Goal: Task Accomplishment & Management: Manage account settings

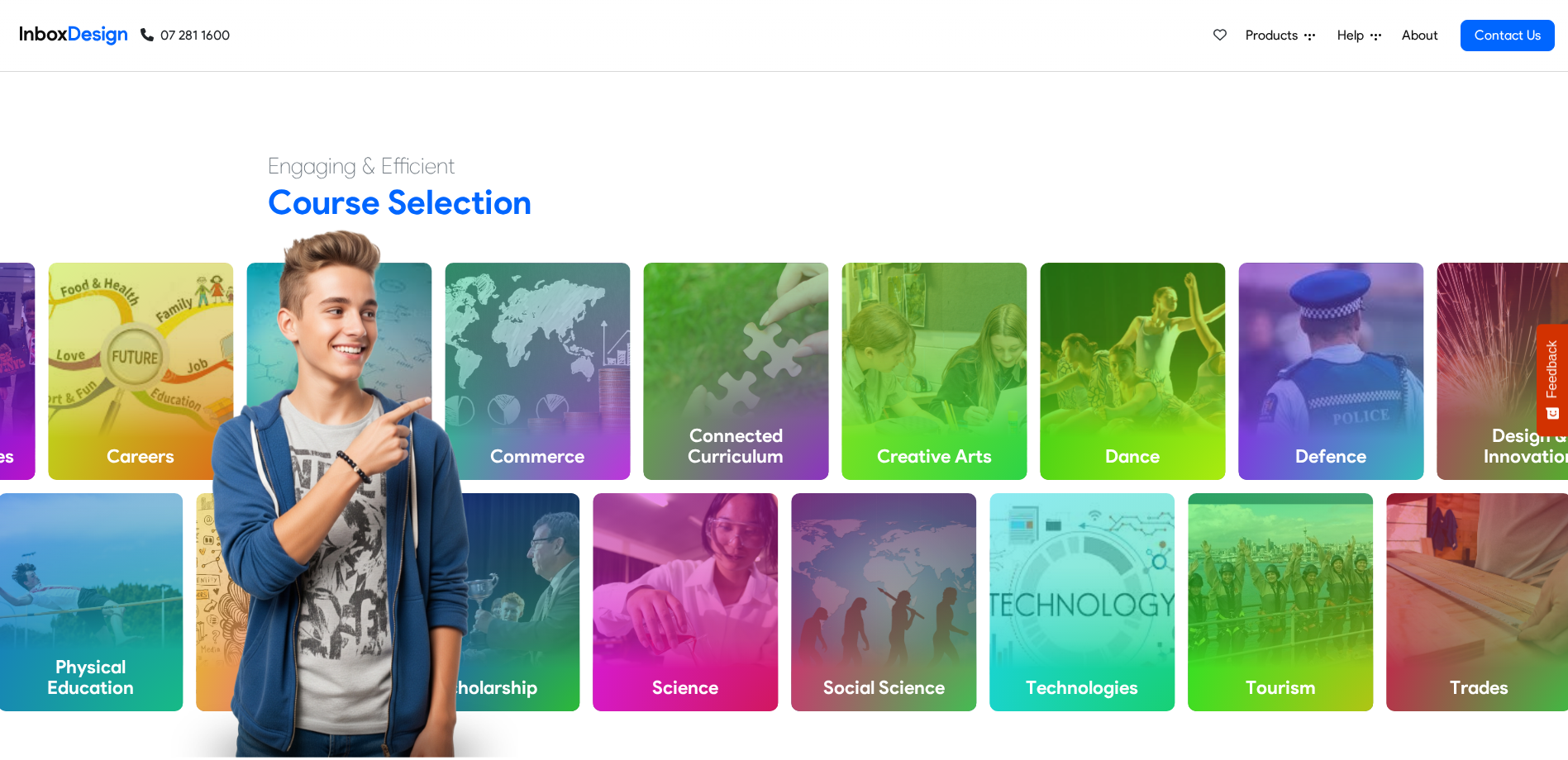
scroll to position [661, 0]
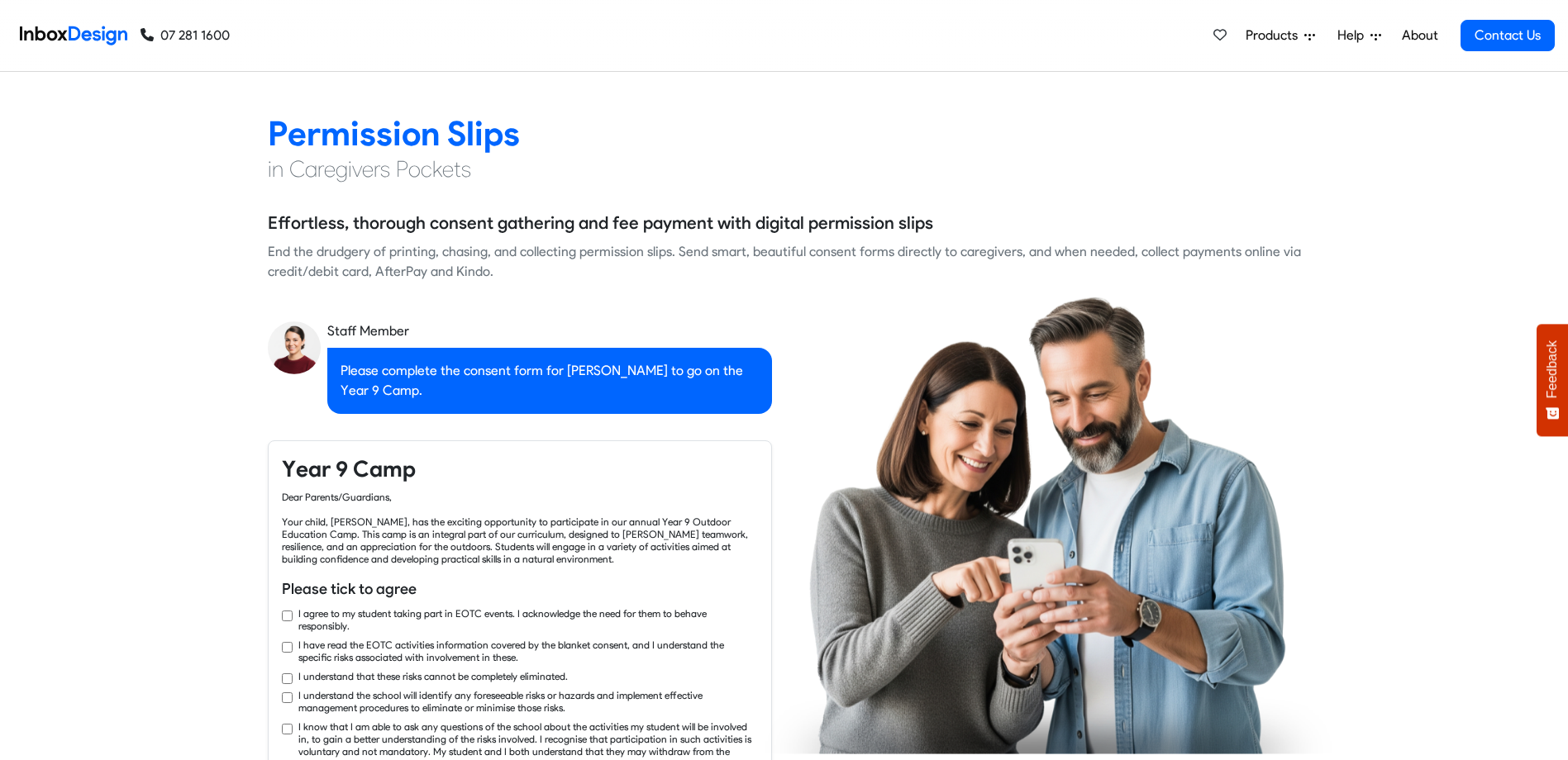
checkbox input "true"
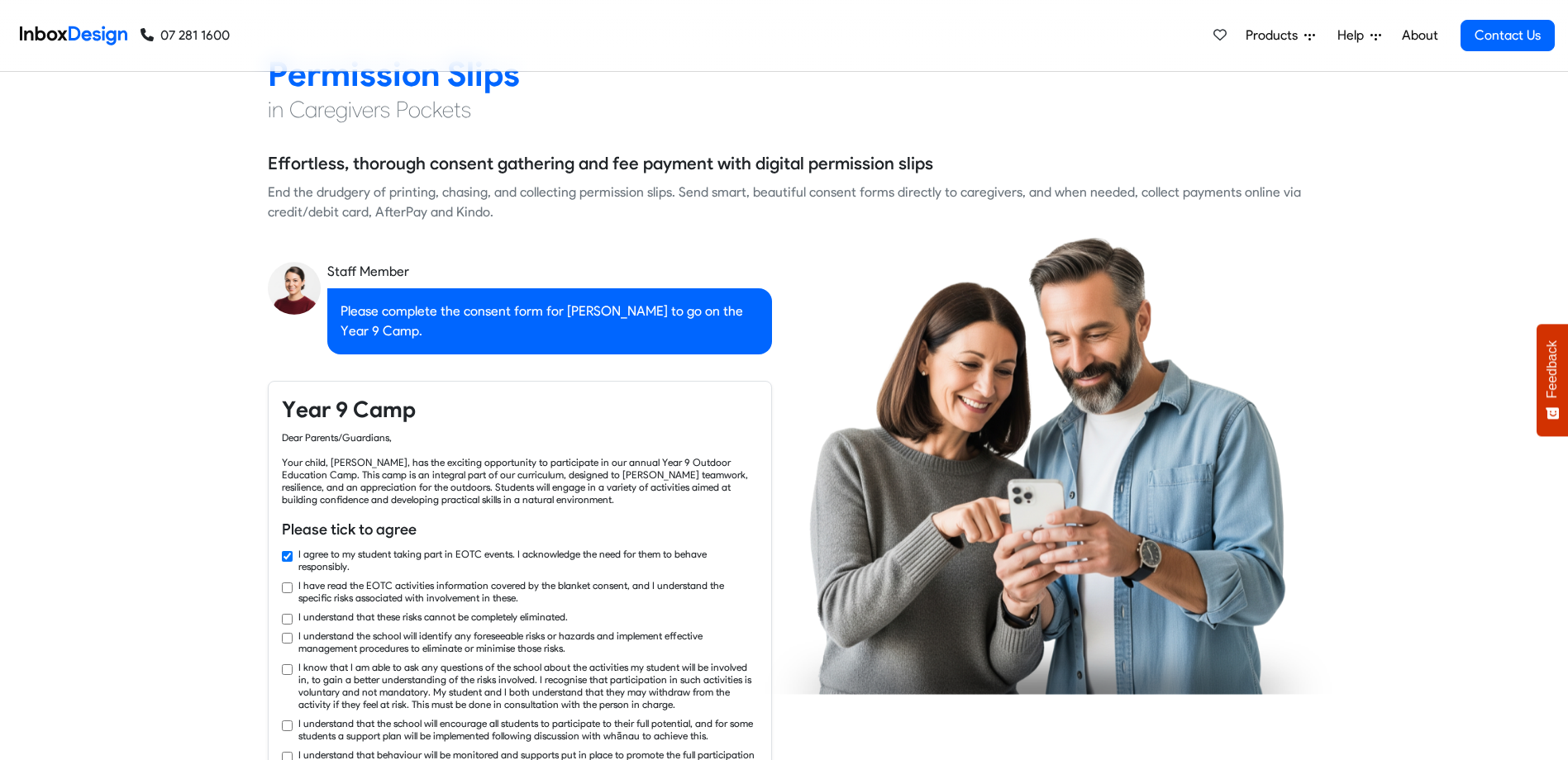
checkbox input "true"
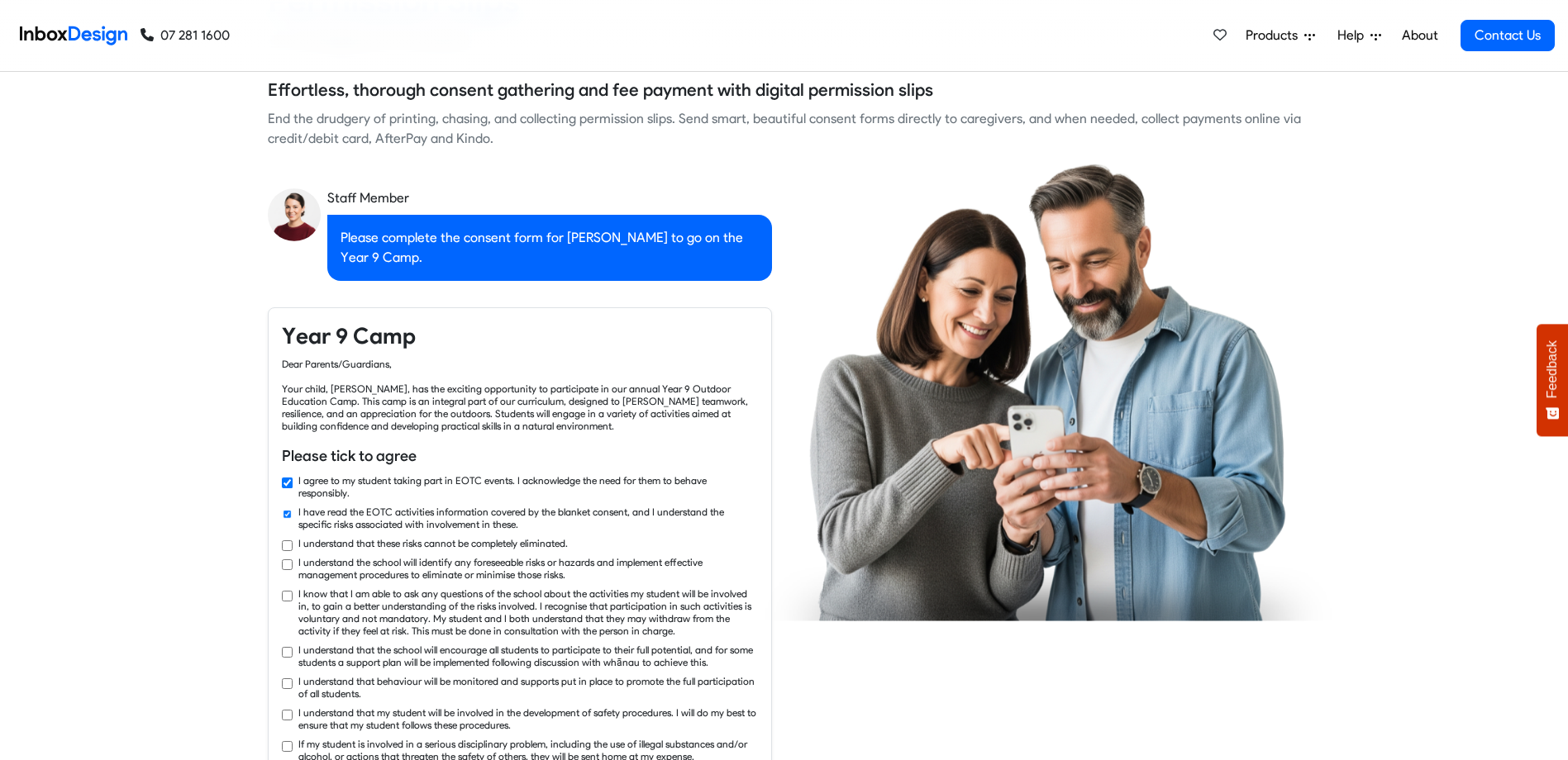
checkbox input "true"
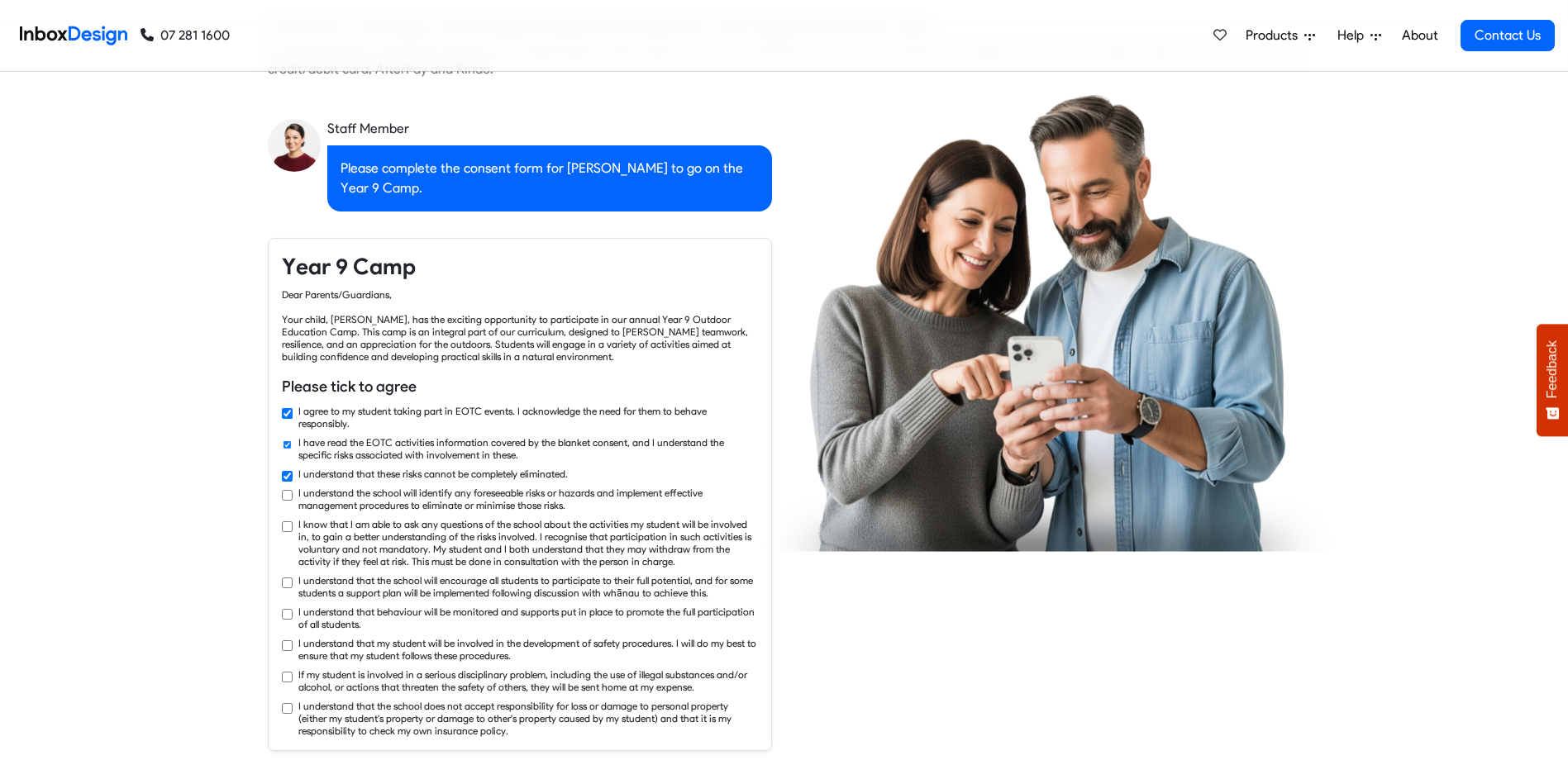
checkbox input "true"
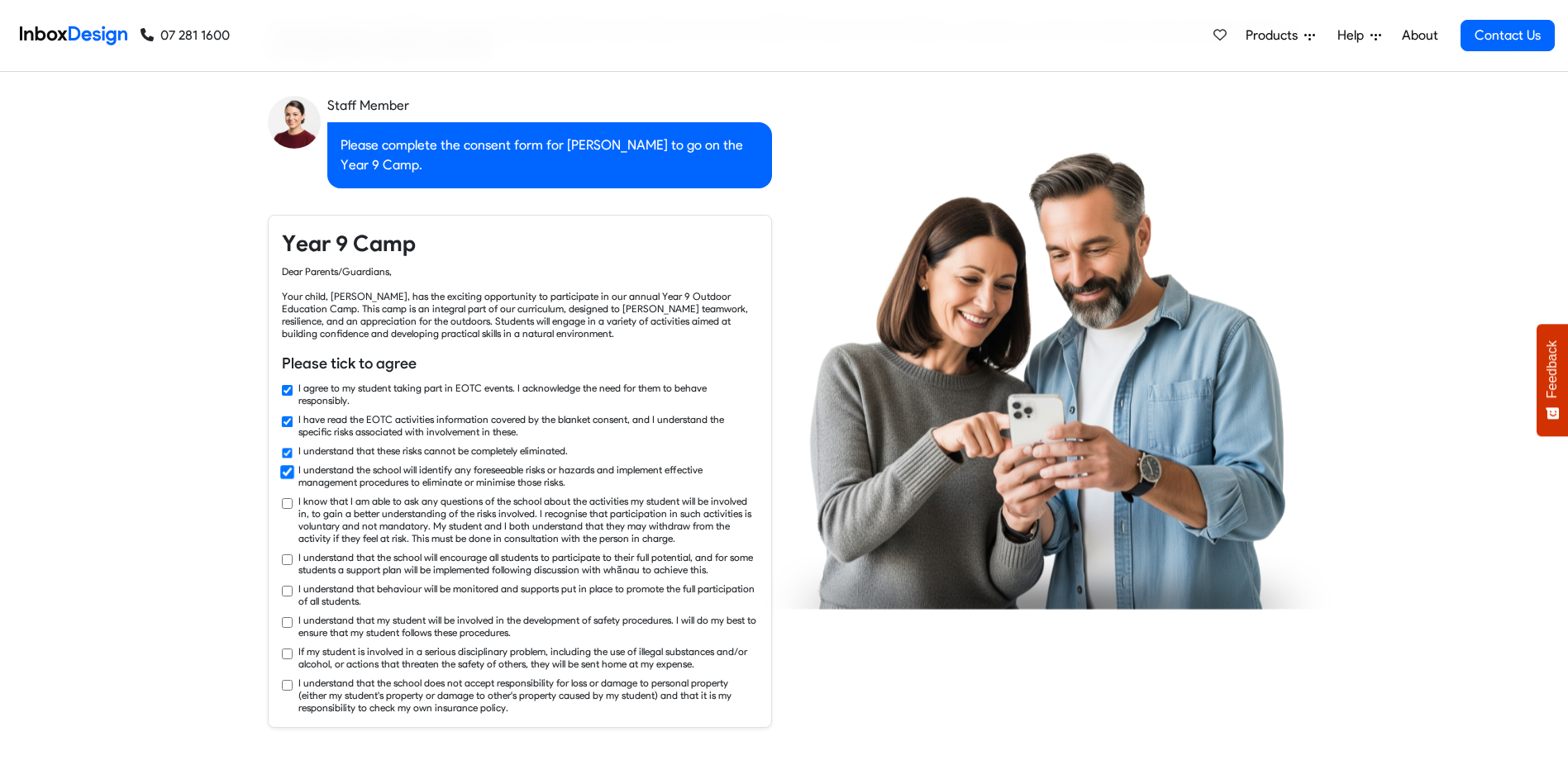
checkbox input "true"
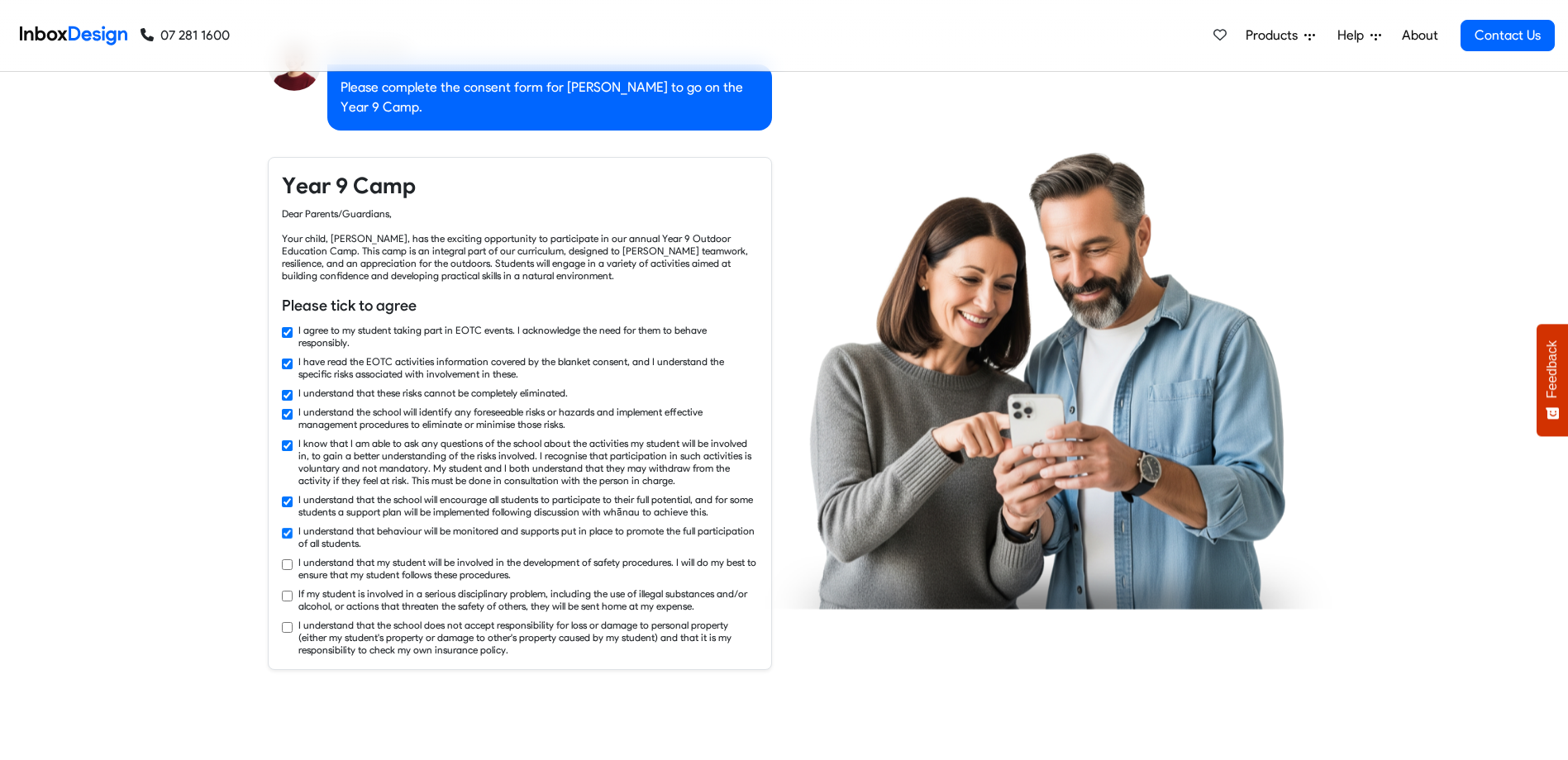
checkbox input "true"
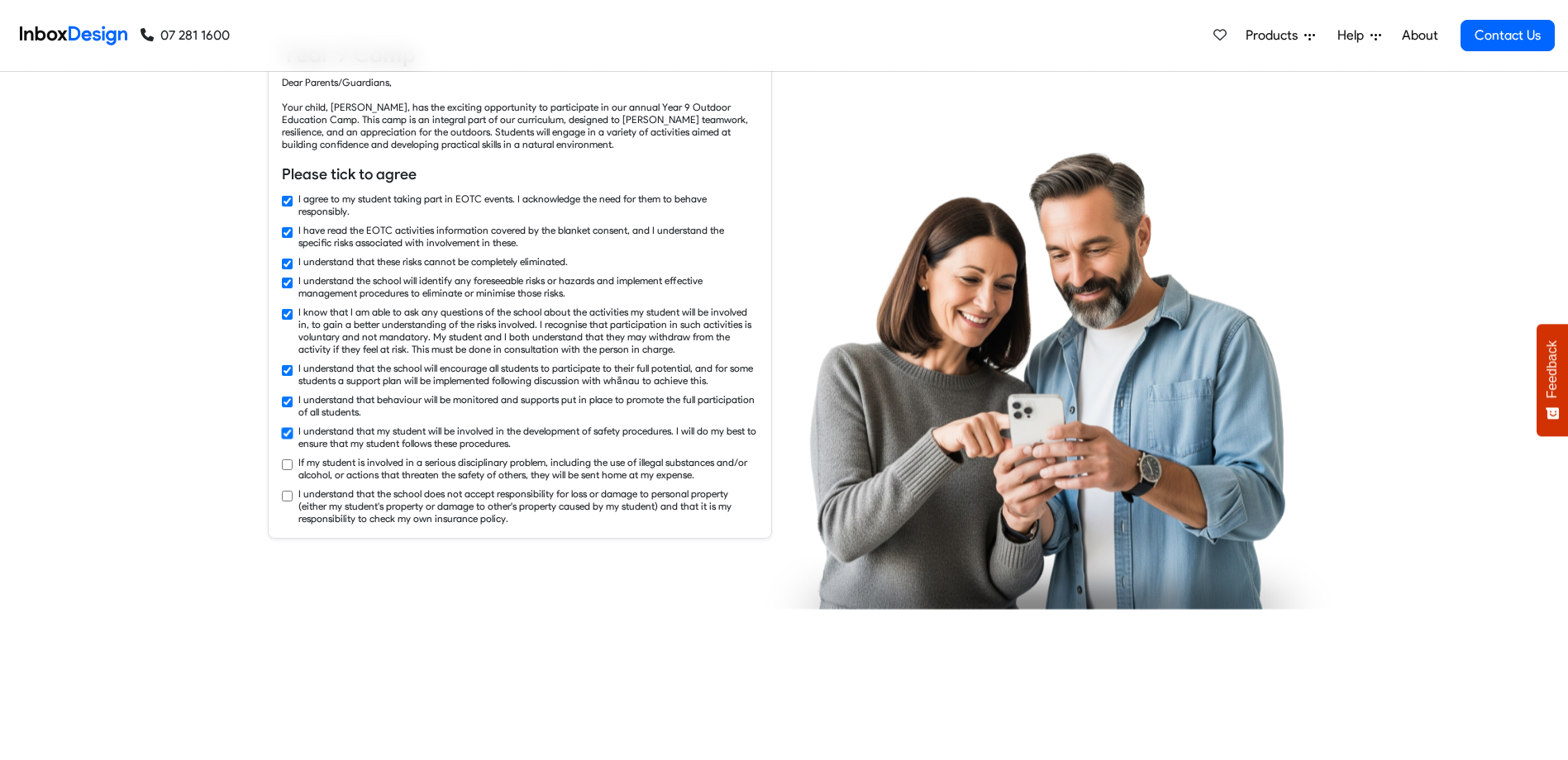
checkbox input "true"
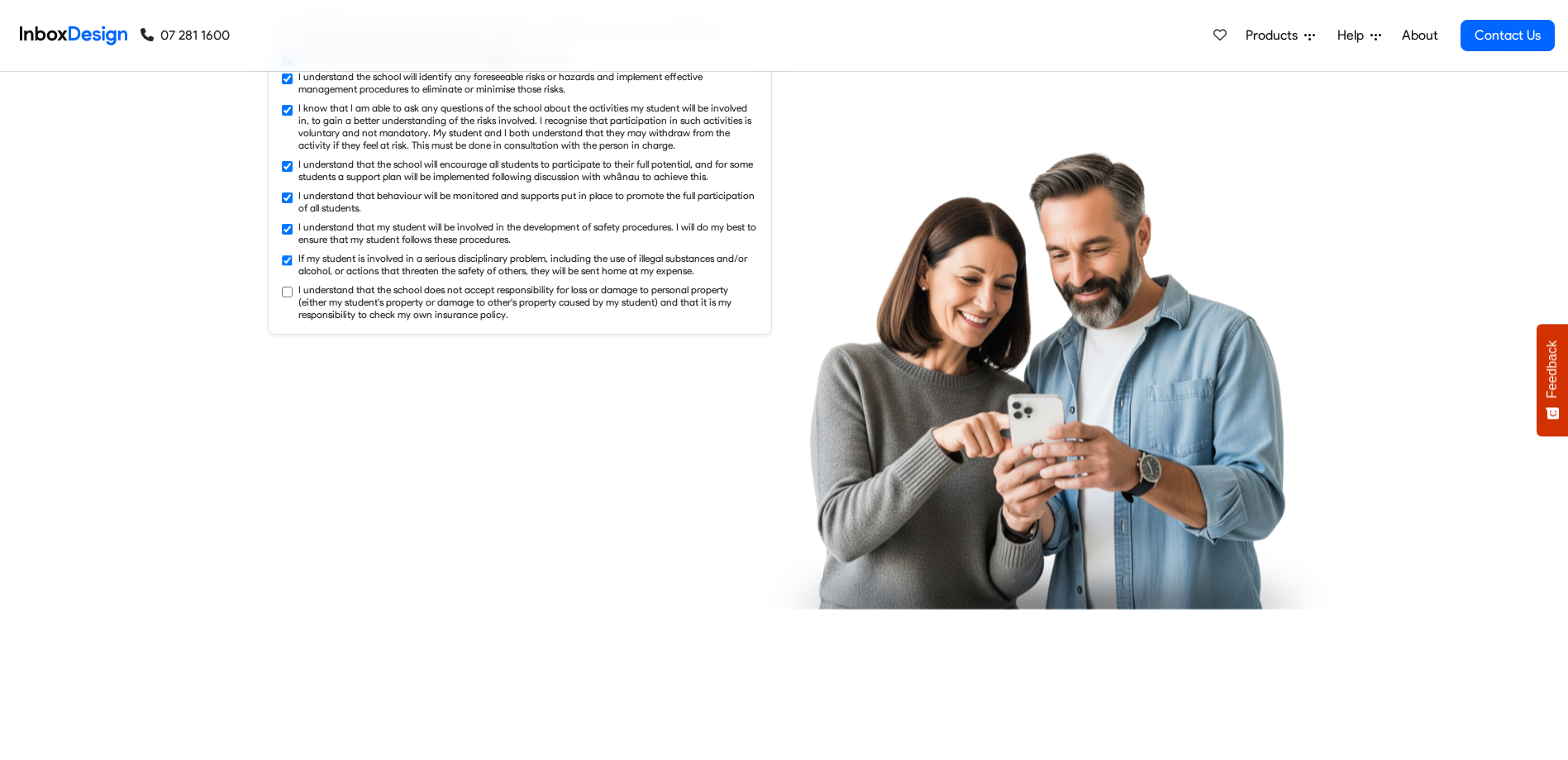
checkbox input "true"
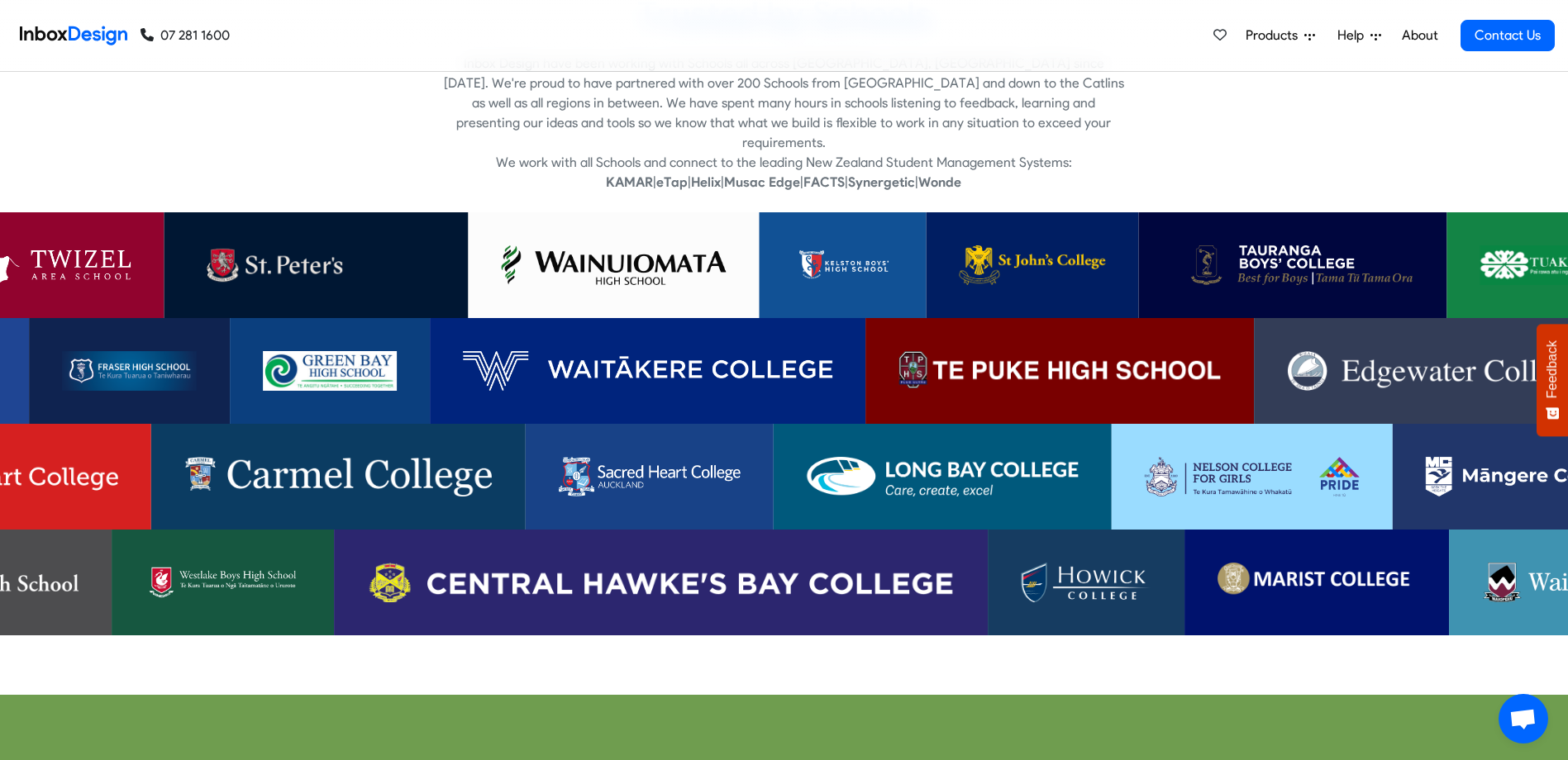
scroll to position [3389, 0]
